Goal: Information Seeking & Learning: Learn about a topic

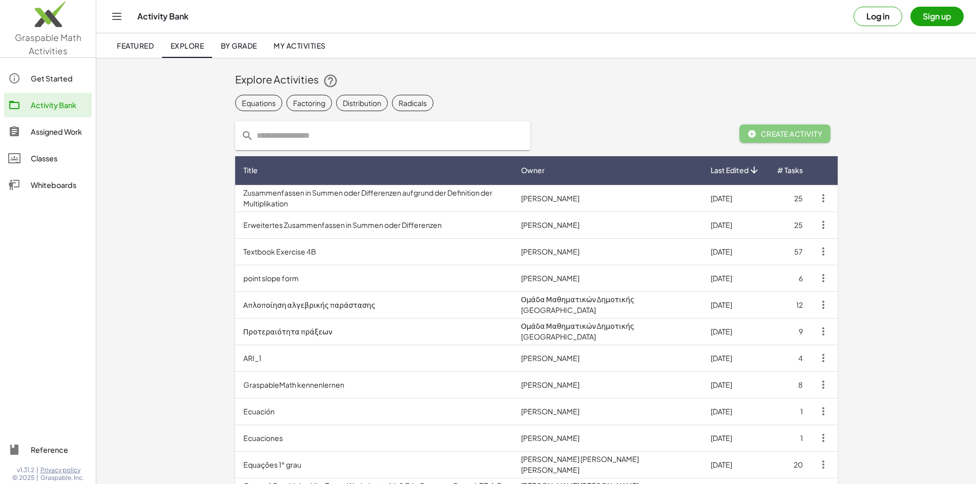
click at [134, 41] on span "Featured" at bounding box center [135, 45] width 37 height 9
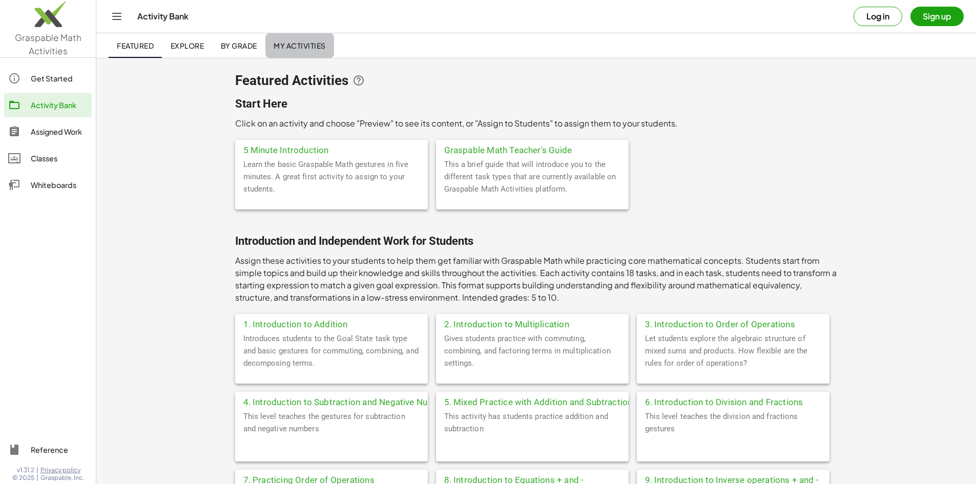
click at [282, 46] on span "My Activities" at bounding box center [300, 45] width 52 height 9
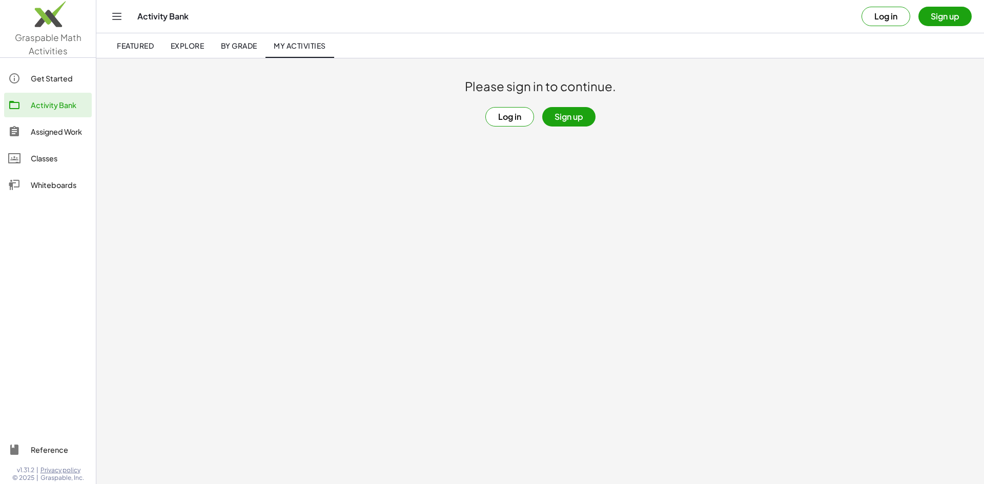
click at [239, 49] on span "By Grade" at bounding box center [238, 45] width 36 height 9
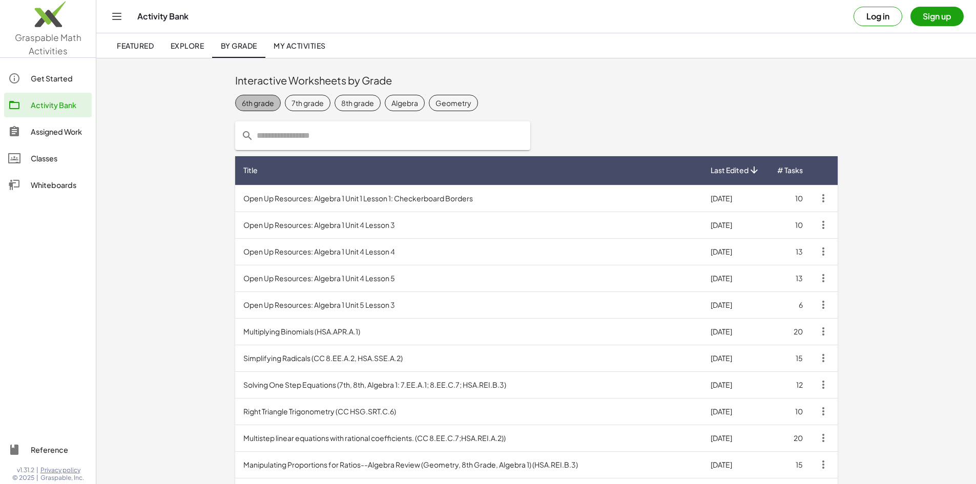
click at [242, 100] on div "6th grade" at bounding box center [258, 103] width 32 height 11
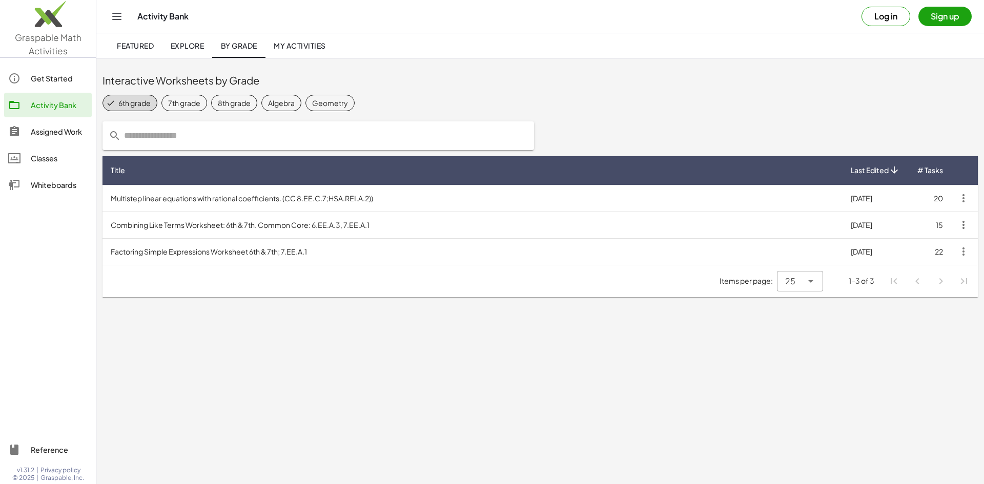
click at [191, 101] on div "7th grade" at bounding box center [184, 103] width 32 height 11
click at [240, 102] on div "8th grade" at bounding box center [243, 103] width 33 height 11
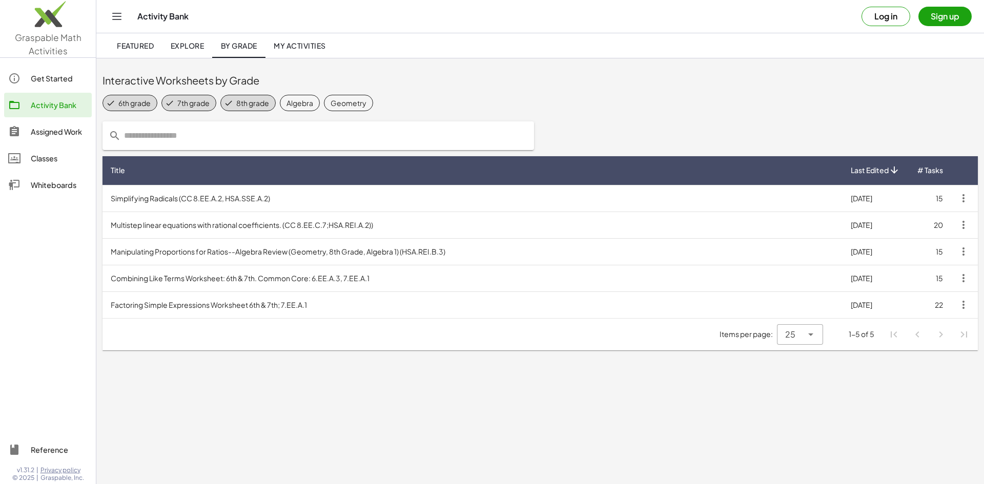
click at [303, 103] on div "Algebra" at bounding box center [300, 103] width 27 height 11
click at [372, 103] on div "Geometry" at bounding box center [358, 103] width 36 height 11
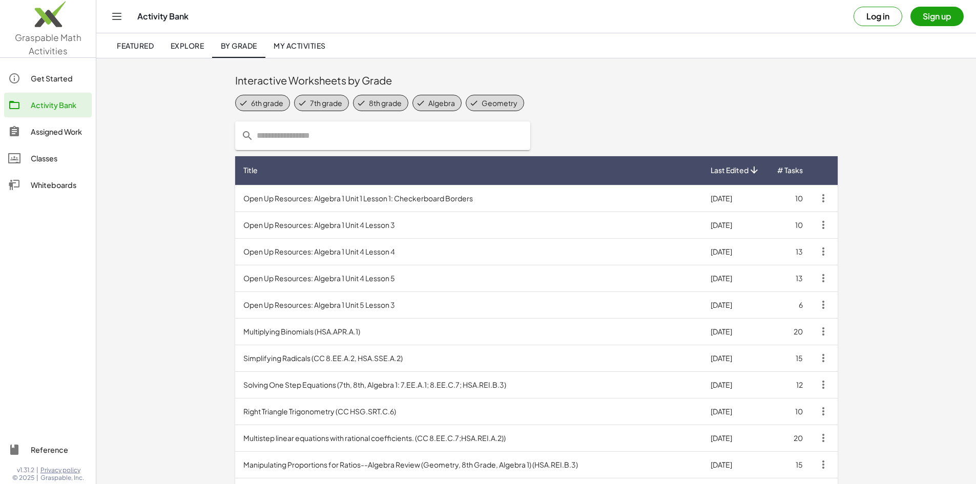
click at [235, 226] on td "Open Up Resources: Algebra 1 Unit 4 Lesson 3" at bounding box center [468, 225] width 467 height 27
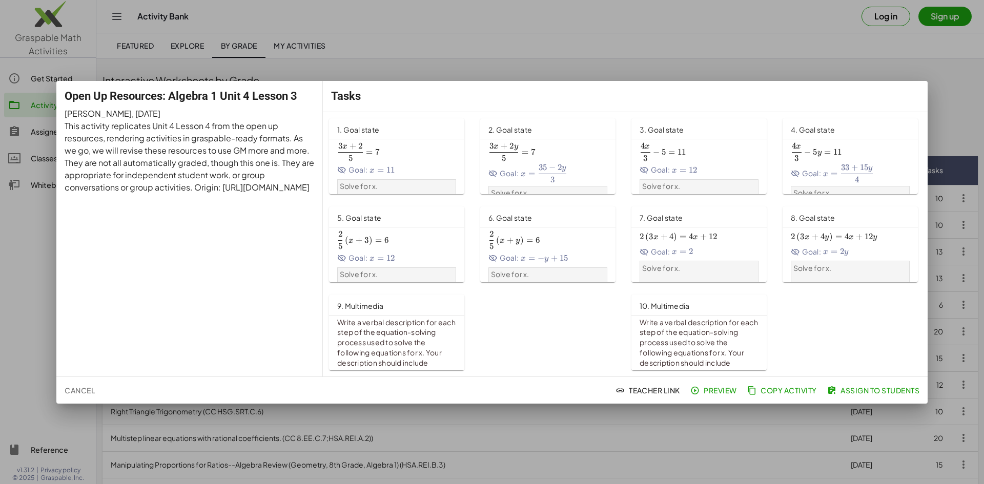
click at [393, 184] on p "Solve for x." at bounding box center [397, 186] width 114 height 10
click at [690, 42] on div at bounding box center [492, 242] width 984 height 484
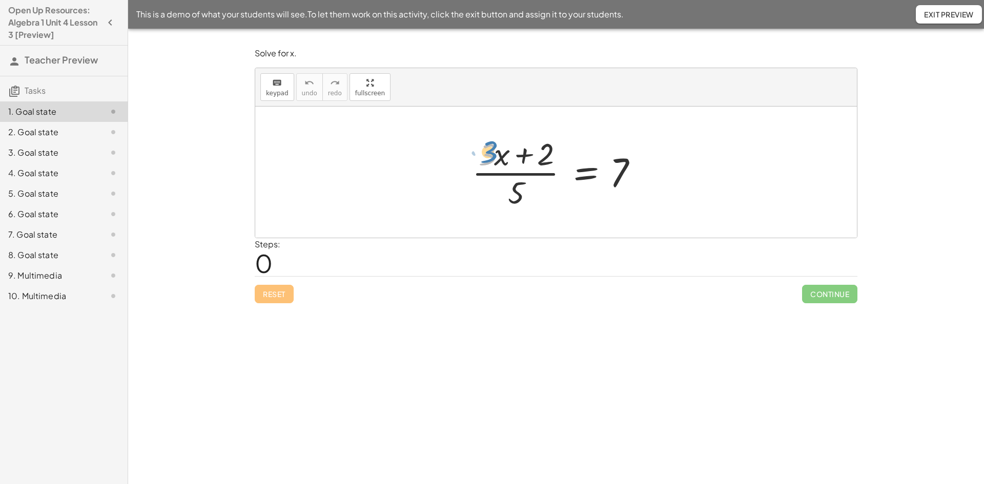
click at [481, 145] on div at bounding box center [560, 172] width 186 height 79
drag, startPoint x: 516, startPoint y: 192, endPoint x: 641, endPoint y: 171, distance: 127.4
click at [641, 171] on div at bounding box center [560, 172] width 186 height 79
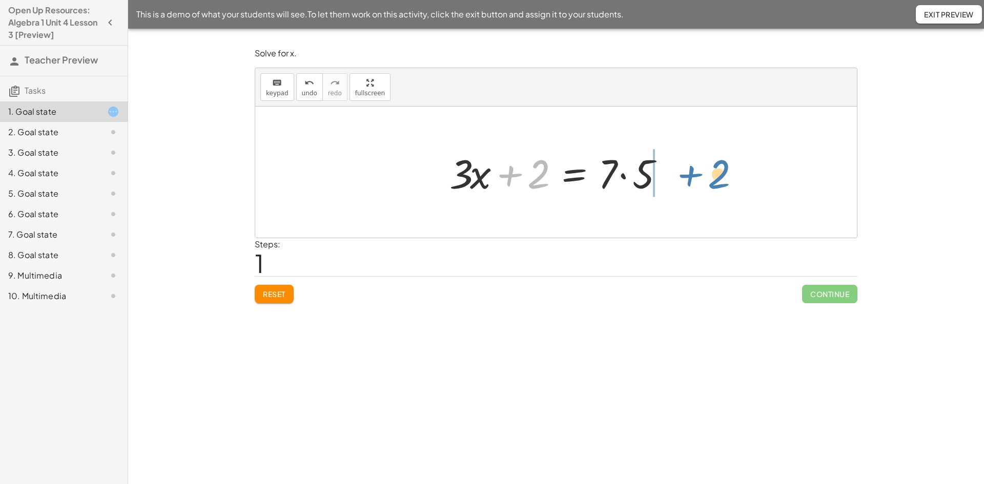
drag, startPoint x: 538, startPoint y: 178, endPoint x: 714, endPoint y: 176, distance: 175.8
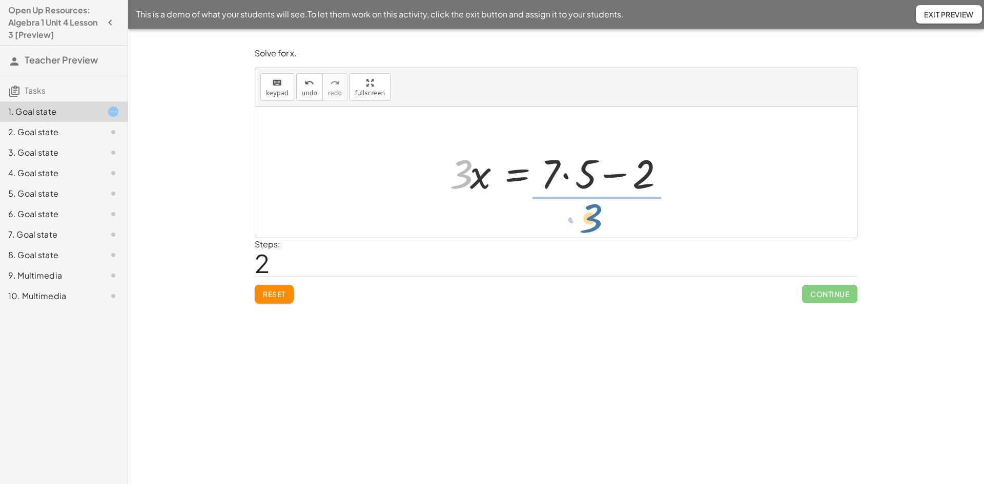
drag, startPoint x: 465, startPoint y: 178, endPoint x: 606, endPoint y: 225, distance: 149.1
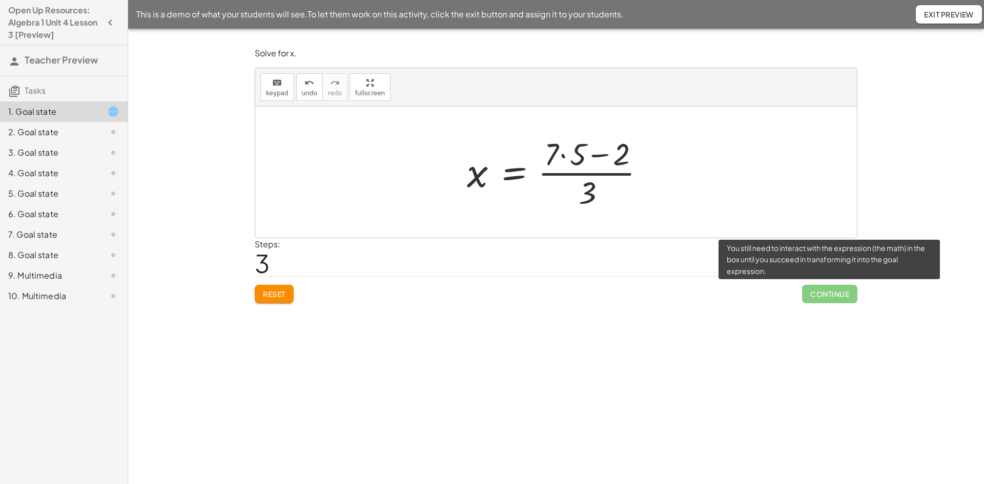
click at [831, 299] on span "Continue" at bounding box center [829, 294] width 55 height 18
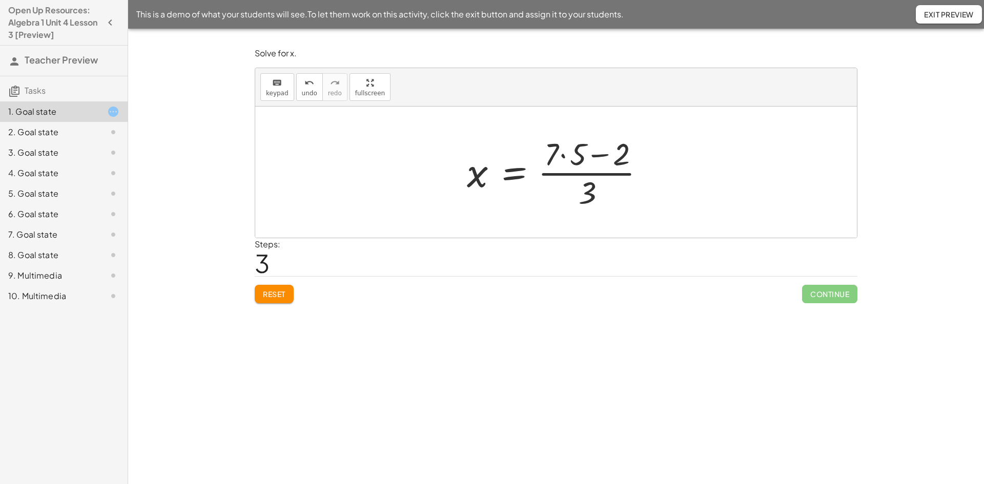
click at [412, 247] on div "Steps: 3" at bounding box center [556, 257] width 603 height 38
click at [314, 254] on div "Steps: 3" at bounding box center [556, 257] width 603 height 38
